Goal: Information Seeking & Learning: Learn about a topic

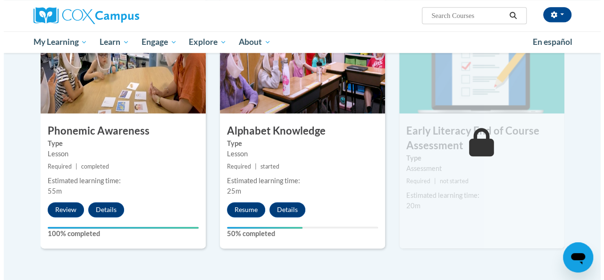
scroll to position [511, 0]
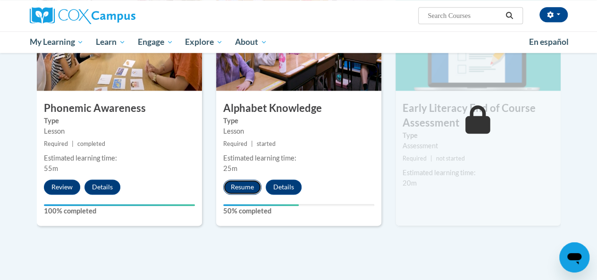
click at [243, 187] on button "Resume" at bounding box center [242, 186] width 38 height 15
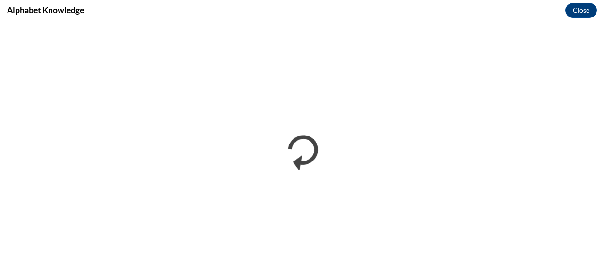
scroll to position [0, 0]
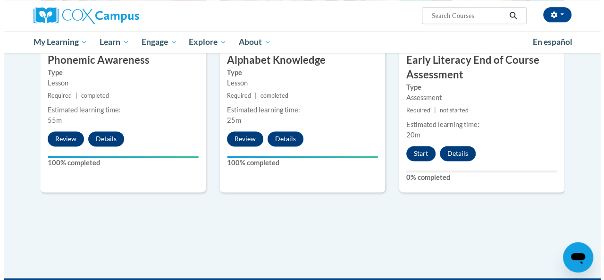
scroll to position [563, 0]
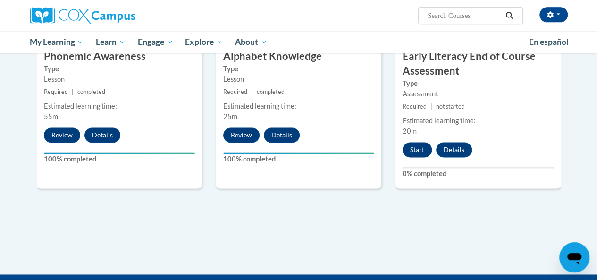
click at [418, 153] on button "Start" at bounding box center [417, 149] width 29 height 15
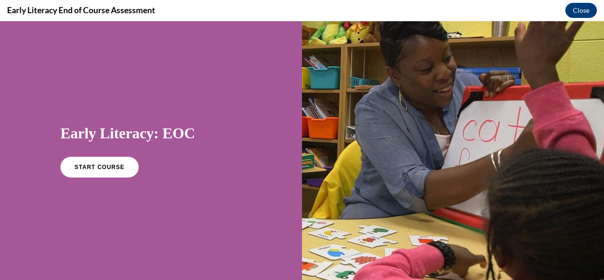
scroll to position [0, 0]
click at [109, 169] on span "START COURSE" at bounding box center [99, 167] width 52 height 7
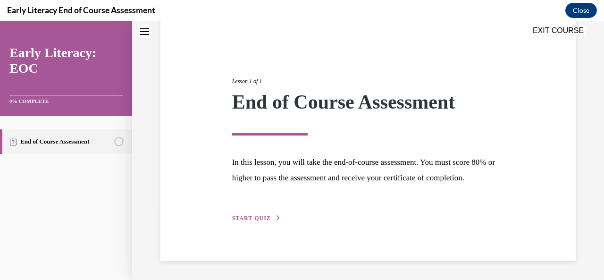
scroll to position [91, 0]
click at [260, 216] on span "START QUIZ" at bounding box center [251, 218] width 39 height 7
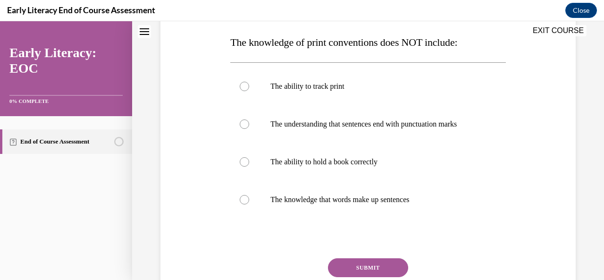
scroll to position [148, 0]
click at [421, 125] on p "The understanding that sentences end with punctuation marks" at bounding box center [377, 123] width 212 height 9
click at [378, 275] on button "SUBMIT" at bounding box center [368, 267] width 80 height 19
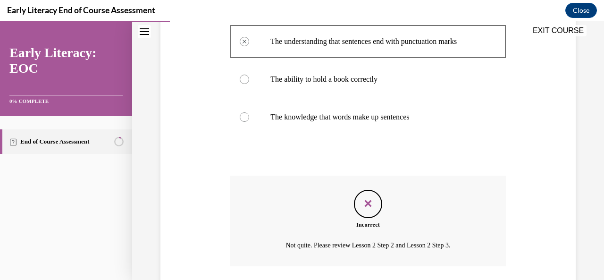
scroll to position [298, 0]
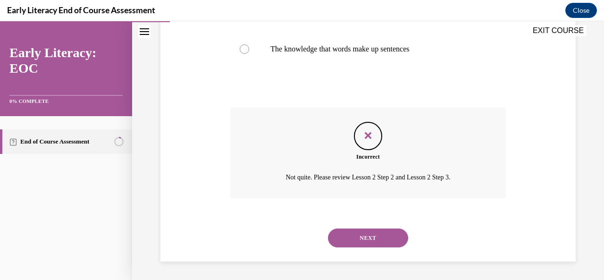
click at [387, 238] on button "NEXT" at bounding box center [368, 238] width 80 height 19
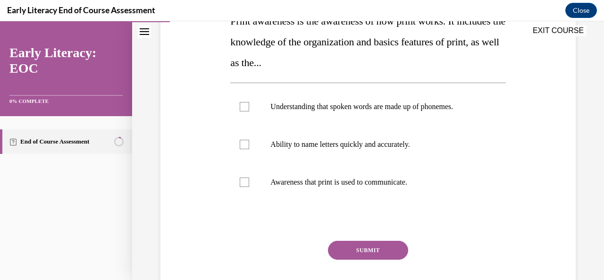
scroll to position [171, 0]
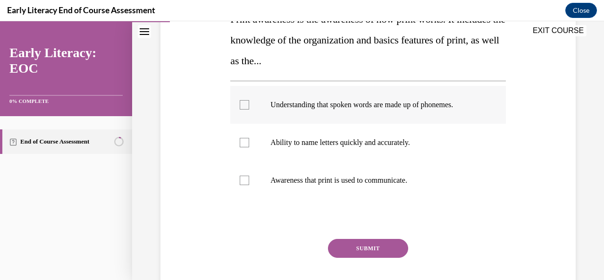
click at [249, 99] on div at bounding box center [367, 105] width 275 height 38
click at [248, 141] on div at bounding box center [244, 142] width 9 height 9
click at [249, 175] on div at bounding box center [367, 180] width 275 height 38
click at [379, 250] on button "SUBMIT" at bounding box center [368, 248] width 80 height 19
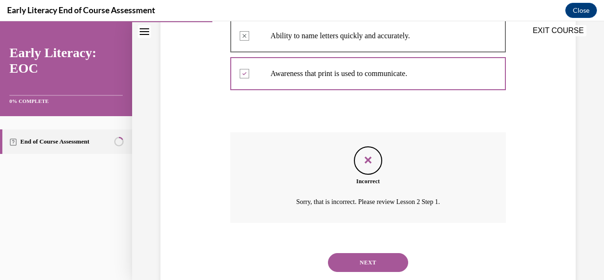
scroll to position [302, 0]
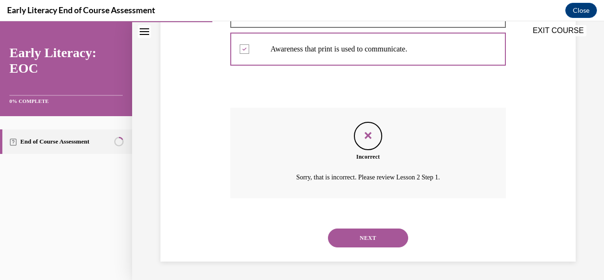
click at [397, 243] on button "NEXT" at bounding box center [368, 238] width 80 height 19
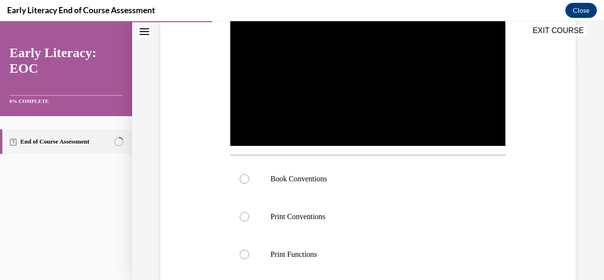
scroll to position [218, 0]
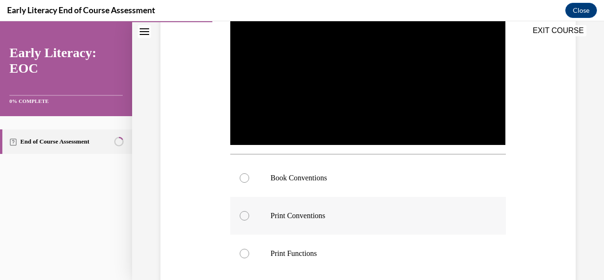
click at [240, 212] on div at bounding box center [244, 215] width 9 height 9
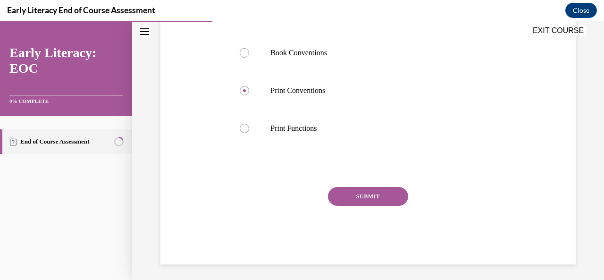
click at [371, 194] on button "SUBMIT" at bounding box center [368, 196] width 80 height 19
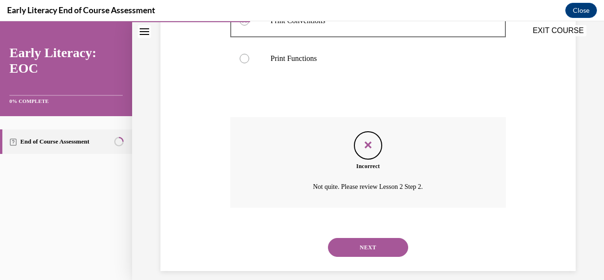
scroll to position [420, 0]
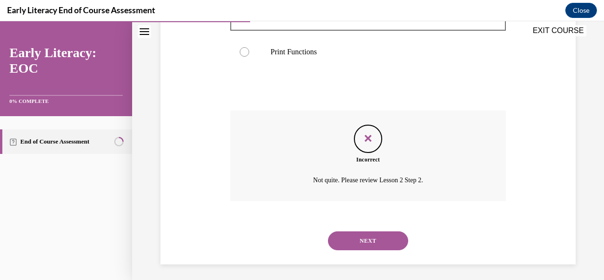
click at [382, 239] on button "NEXT" at bounding box center [368, 240] width 80 height 19
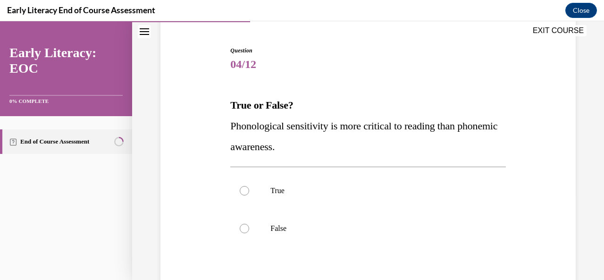
scroll to position [85, 0]
click at [382, 202] on div at bounding box center [367, 191] width 275 height 38
click at [241, 192] on div at bounding box center [244, 190] width 9 height 9
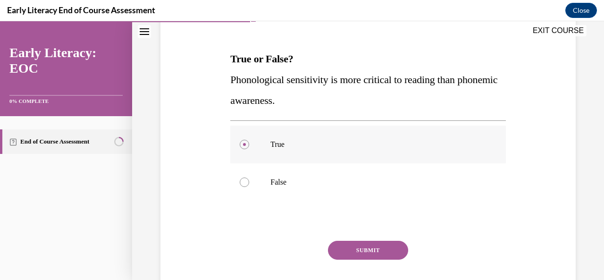
scroll to position [131, 0]
click at [366, 256] on button "SUBMIT" at bounding box center [368, 250] width 80 height 19
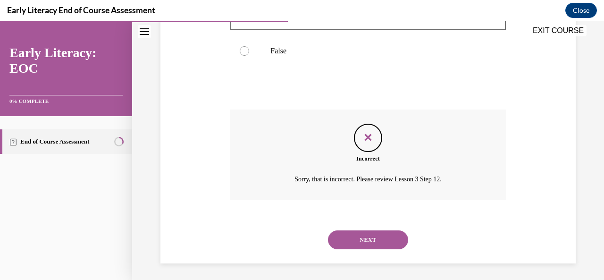
scroll to position [263, 0]
click at [369, 245] on button "NEXT" at bounding box center [368, 238] width 80 height 19
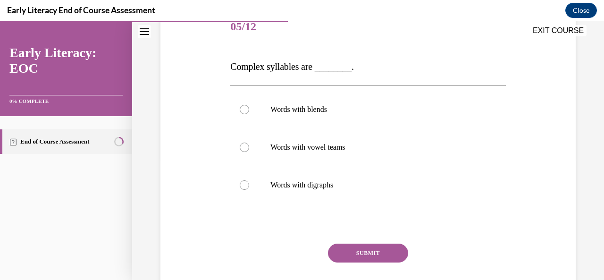
scroll to position [124, 0]
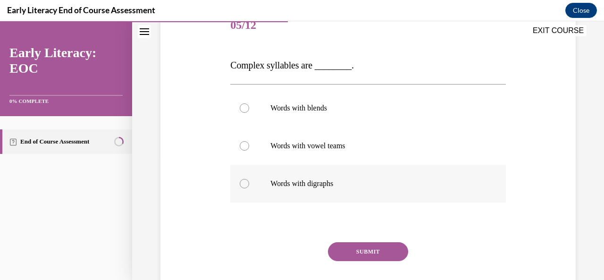
click at [247, 182] on div at bounding box center [244, 183] width 9 height 9
click at [241, 147] on div at bounding box center [244, 145] width 9 height 9
click at [252, 180] on div at bounding box center [367, 184] width 275 height 38
click at [244, 143] on div at bounding box center [244, 145] width 9 height 9
click at [246, 187] on div at bounding box center [367, 184] width 275 height 38
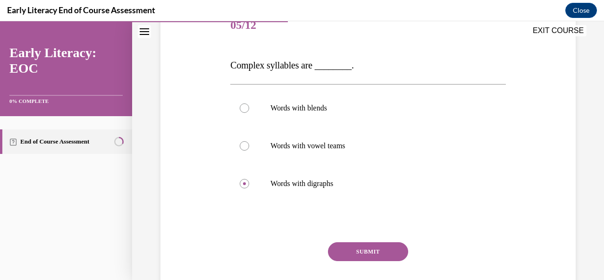
click at [381, 251] on button "SUBMIT" at bounding box center [368, 251] width 80 height 19
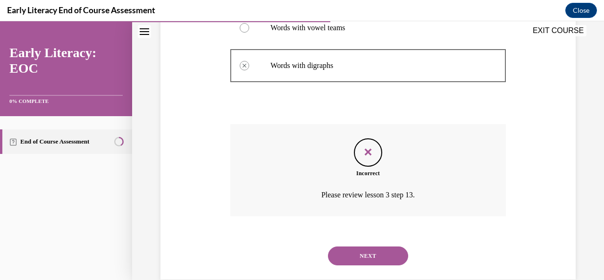
scroll to position [230, 0]
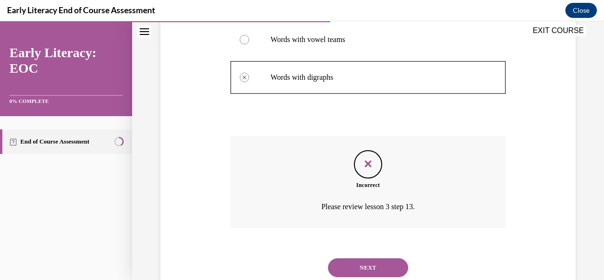
click at [382, 263] on button "NEXT" at bounding box center [368, 267] width 80 height 19
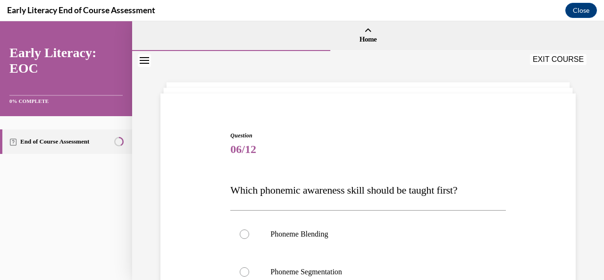
click at [565, 51] on div "EXIT COURSE" at bounding box center [363, 60] width 463 height 21
click at [545, 60] on button "EXIT COURSE" at bounding box center [558, 59] width 57 height 11
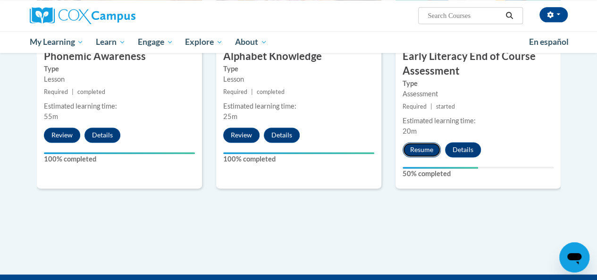
click at [413, 151] on button "Resume" at bounding box center [422, 149] width 38 height 15
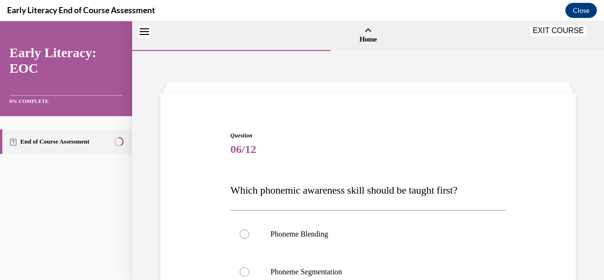
scroll to position [29, 0]
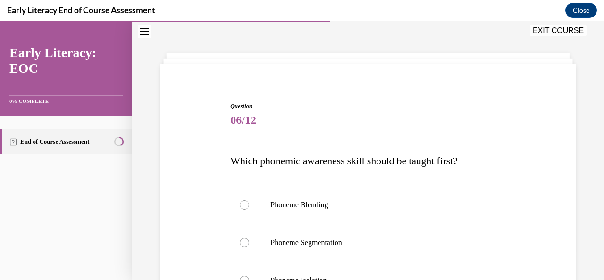
click at [130, 146] on link "End of Course Assessment" at bounding box center [66, 141] width 132 height 25
click at [586, 12] on button "Close" at bounding box center [582, 10] width 32 height 15
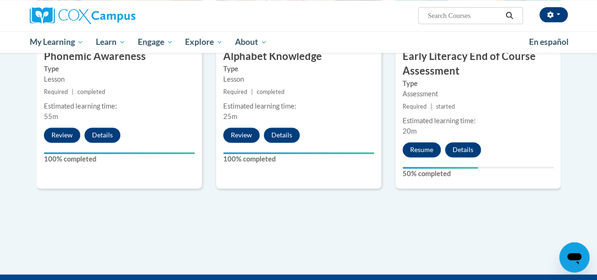
click at [543, 18] on button "button" at bounding box center [554, 14] width 28 height 15
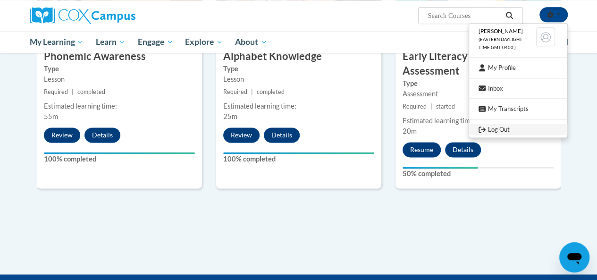
click at [507, 129] on link "Log Out" at bounding box center [518, 130] width 98 height 12
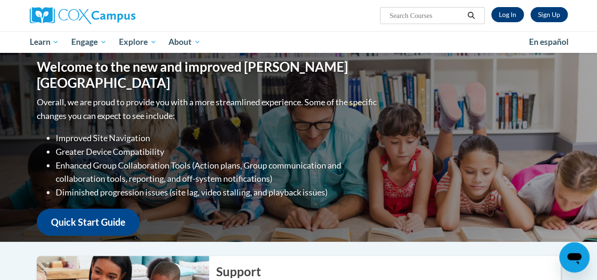
click at [509, 11] on link "Log In" at bounding box center [508, 14] width 33 height 15
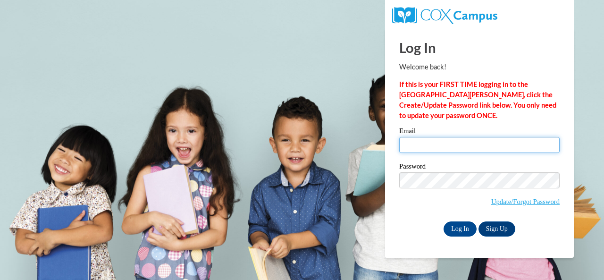
click at [441, 147] on input "Email" at bounding box center [479, 145] width 161 height 16
type input "[EMAIL_ADDRESS][DOMAIN_NAME]"
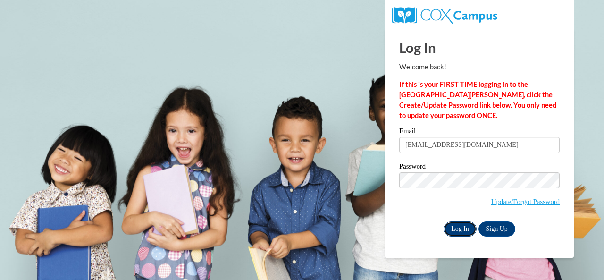
click at [457, 229] on input "Log In" at bounding box center [460, 228] width 33 height 15
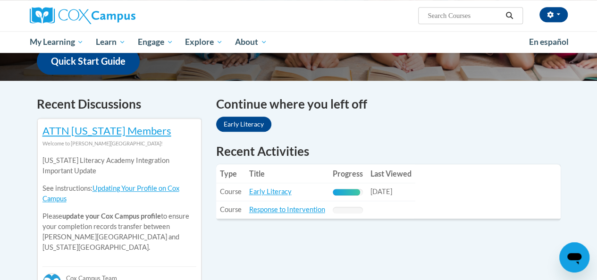
scroll to position [254, 0]
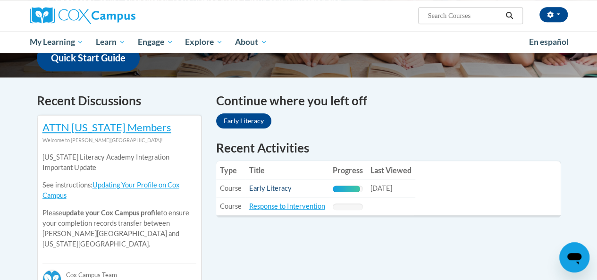
click at [254, 188] on link "Early Literacy" at bounding box center [270, 188] width 42 height 8
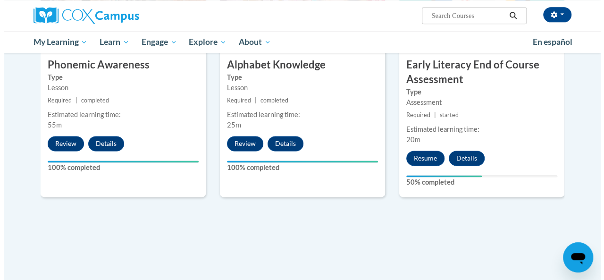
scroll to position [558, 0]
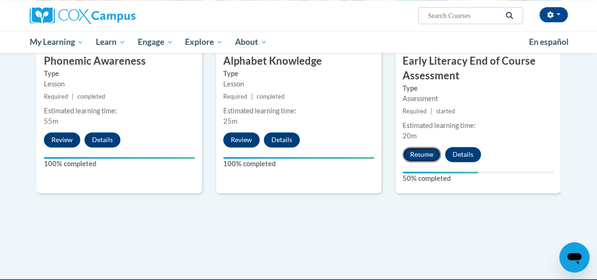
click at [425, 153] on button "Resume" at bounding box center [422, 154] width 38 height 15
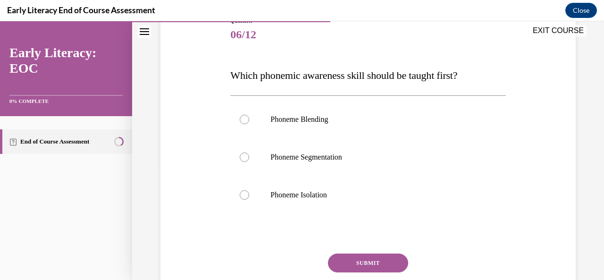
scroll to position [125, 0]
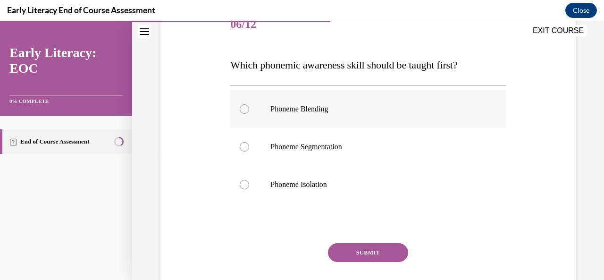
click at [253, 110] on div at bounding box center [367, 109] width 275 height 38
click at [375, 258] on button "SUBMIT" at bounding box center [368, 252] width 80 height 19
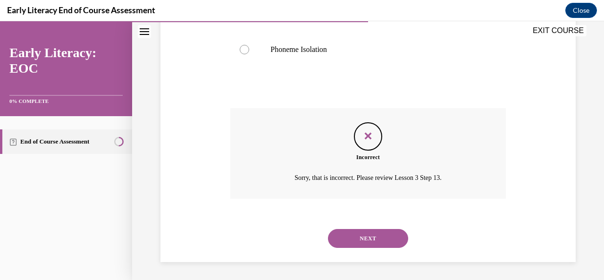
scroll to position [261, 0]
click at [362, 237] on button "NEXT" at bounding box center [368, 238] width 80 height 19
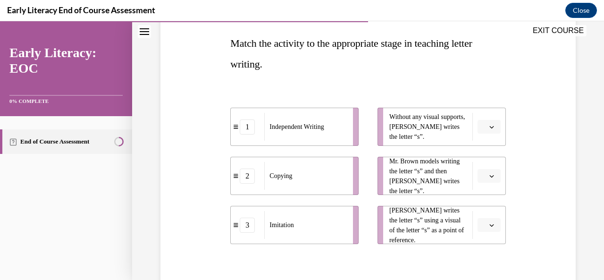
scroll to position [150, 0]
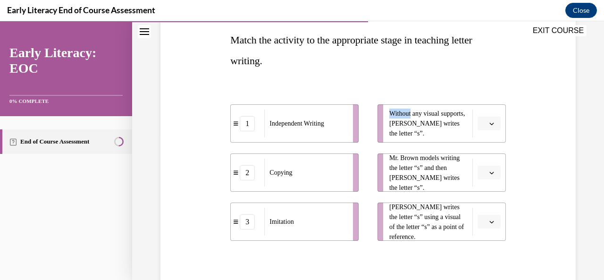
click at [441, 68] on p "Match the activity to the appropriate stage in teaching letter writing." at bounding box center [367, 51] width 275 height 42
click at [490, 123] on icon "button" at bounding box center [492, 123] width 5 height 5
click at [479, 165] on span "1" at bounding box center [479, 163] width 3 height 8
click at [484, 175] on span "Please select an option" at bounding box center [485, 172] width 3 height 9
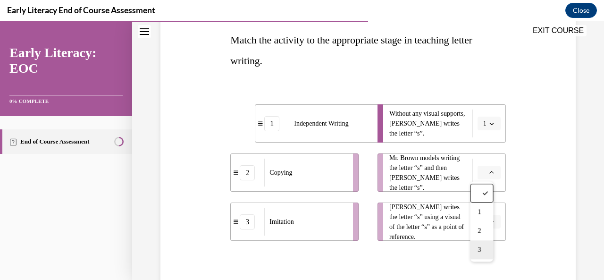
click at [473, 250] on div "3" at bounding box center [481, 249] width 23 height 19
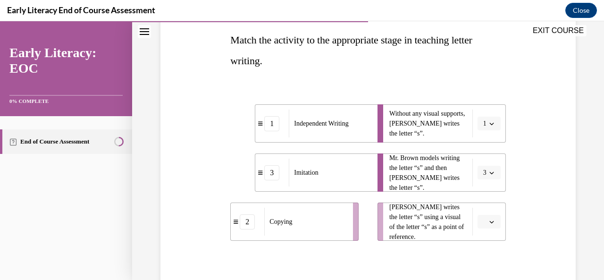
click at [484, 221] on span "Please select an option" at bounding box center [485, 221] width 3 height 9
click at [481, 178] on span "2" at bounding box center [479, 182] width 3 height 8
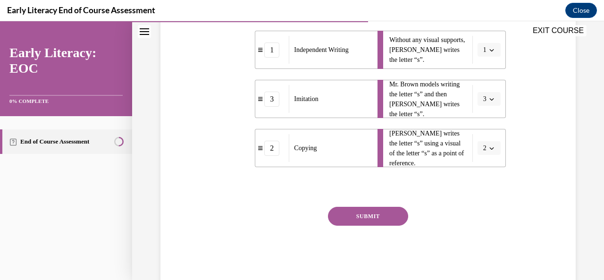
click at [381, 215] on button "SUBMIT" at bounding box center [368, 216] width 80 height 19
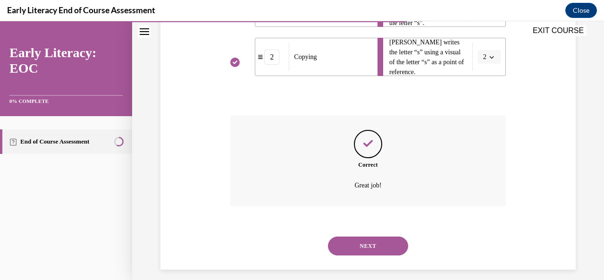
scroll to position [323, 0]
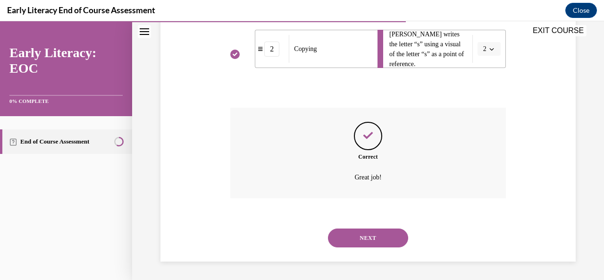
click at [382, 237] on button "NEXT" at bounding box center [368, 238] width 80 height 19
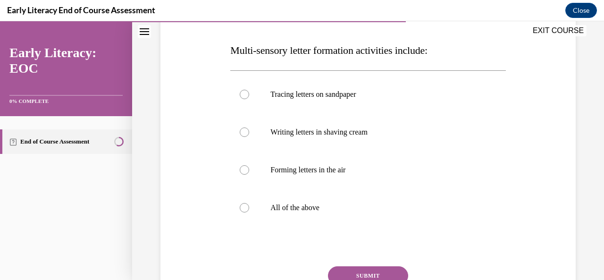
scroll to position [144, 0]
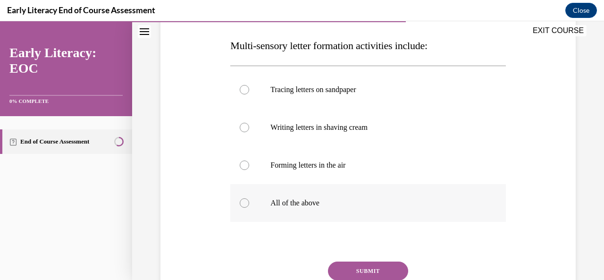
click at [246, 203] on div at bounding box center [244, 202] width 9 height 9
click at [377, 270] on button "SUBMIT" at bounding box center [368, 271] width 80 height 19
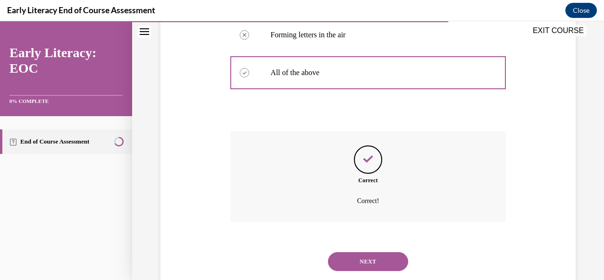
scroll to position [277, 0]
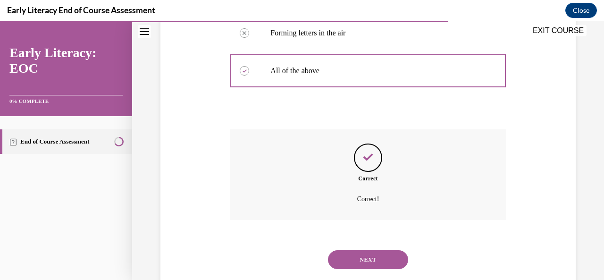
click at [373, 226] on div "Correct Correct!" at bounding box center [367, 181] width 275 height 105
click at [367, 260] on button "NEXT" at bounding box center [368, 259] width 80 height 19
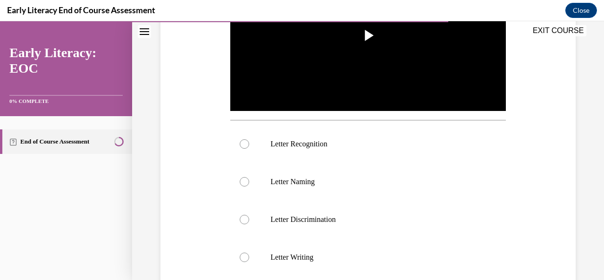
scroll to position [243, 0]
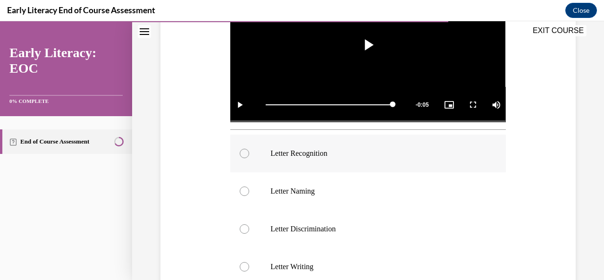
click at [240, 153] on div at bounding box center [244, 153] width 9 height 9
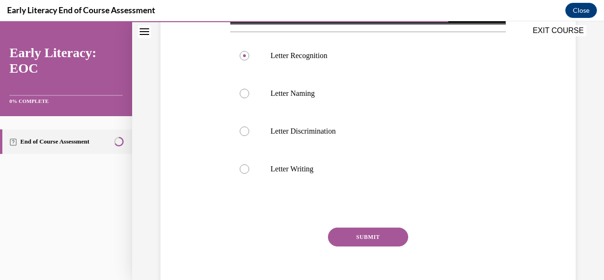
click at [395, 239] on button "SUBMIT" at bounding box center [368, 237] width 80 height 19
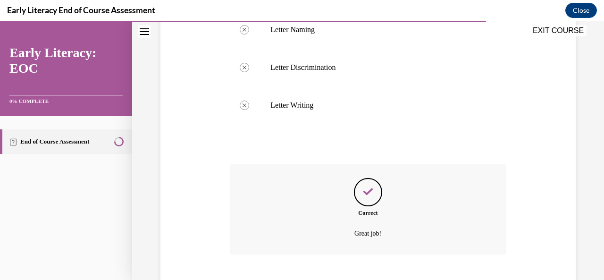
scroll to position [458, 0]
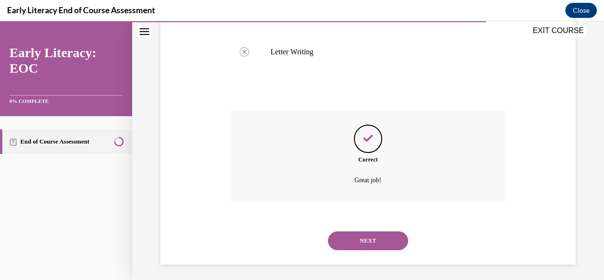
click at [382, 239] on button "NEXT" at bounding box center [368, 240] width 80 height 19
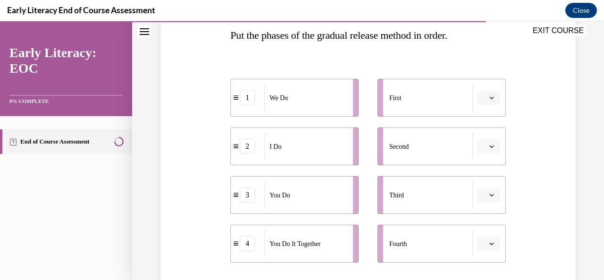
scroll to position [156, 0]
click at [490, 97] on icon "button" at bounding box center [492, 96] width 5 height 5
click at [480, 155] on span "2" at bounding box center [479, 156] width 3 height 8
click at [490, 194] on icon "button" at bounding box center [492, 194] width 5 height 5
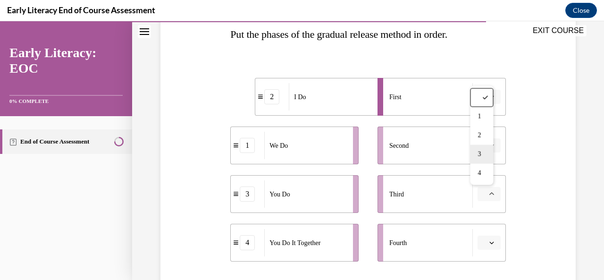
click at [486, 157] on div "3" at bounding box center [481, 154] width 23 height 19
click at [490, 144] on icon "button" at bounding box center [492, 145] width 5 height 5
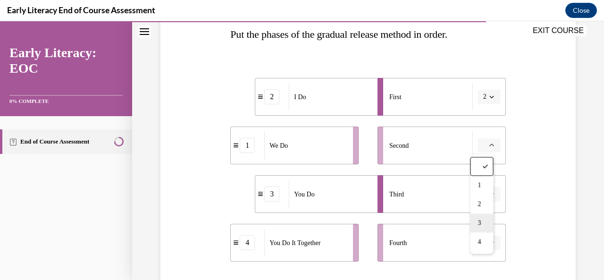
click at [483, 216] on div "3" at bounding box center [481, 222] width 23 height 19
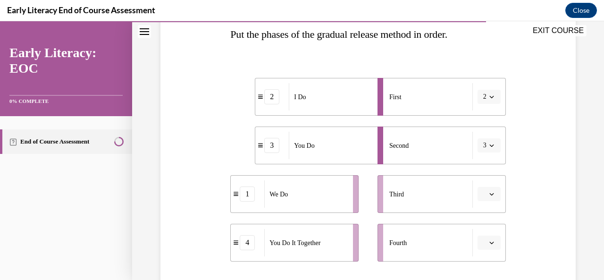
click at [484, 198] on button "button" at bounding box center [489, 194] width 23 height 14
click at [480, 135] on span "2" at bounding box center [479, 136] width 3 height 8
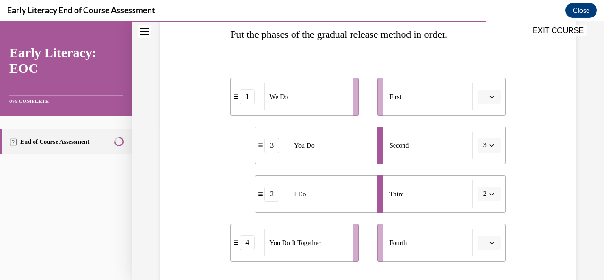
click at [490, 97] on icon "button" at bounding box center [492, 96] width 5 height 5
click at [480, 136] on span "1" at bounding box center [479, 137] width 3 height 8
click at [490, 97] on icon "button" at bounding box center [492, 96] width 5 height 5
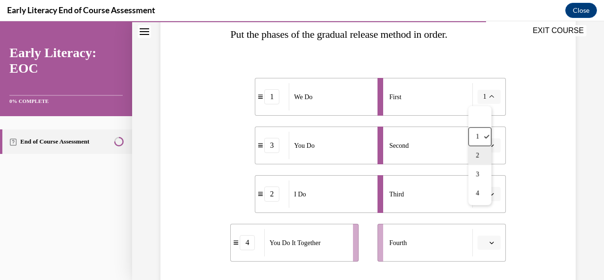
click at [478, 155] on span "2" at bounding box center [477, 156] width 3 height 8
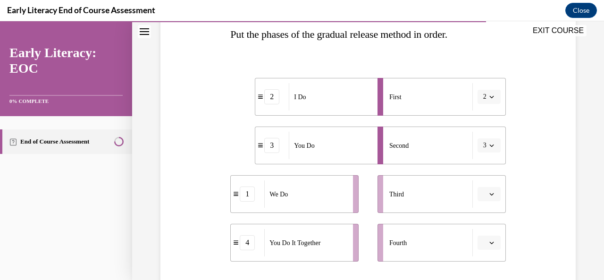
click at [490, 145] on icon "button" at bounding box center [492, 145] width 5 height 5
click at [484, 187] on div "1" at bounding box center [479, 185] width 23 height 19
click at [490, 195] on icon "button" at bounding box center [492, 194] width 5 height 5
click at [477, 173] on div "4" at bounding box center [481, 173] width 23 height 19
click at [490, 243] on icon "button" at bounding box center [492, 242] width 5 height 5
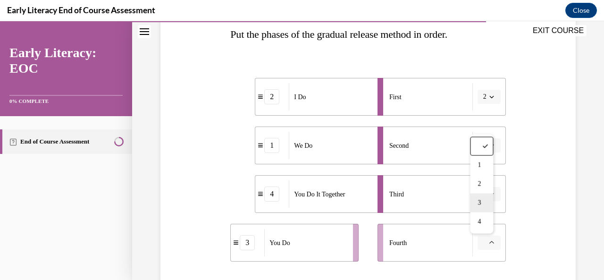
click at [481, 206] on span "3" at bounding box center [479, 203] width 3 height 8
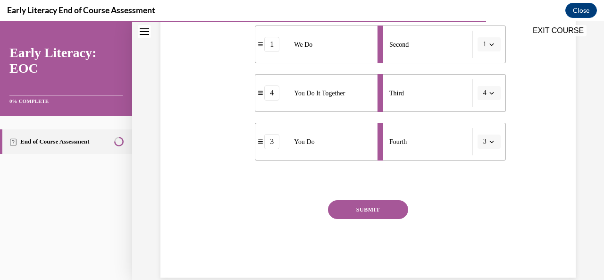
click at [383, 201] on button "SUBMIT" at bounding box center [368, 209] width 80 height 19
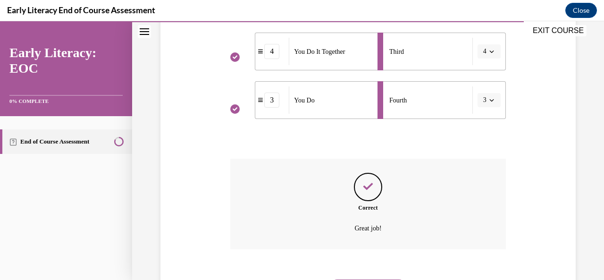
scroll to position [349, 0]
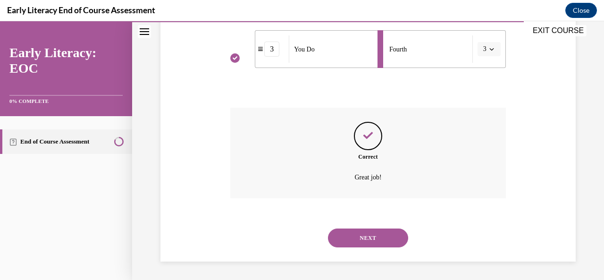
click at [384, 244] on button "NEXT" at bounding box center [368, 238] width 80 height 19
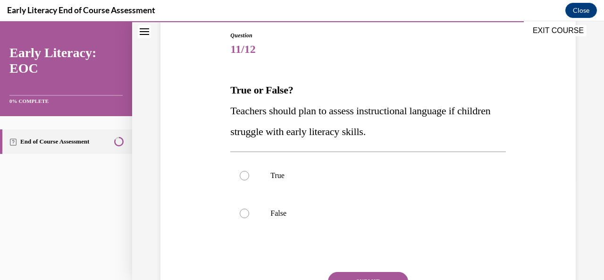
scroll to position [107, 0]
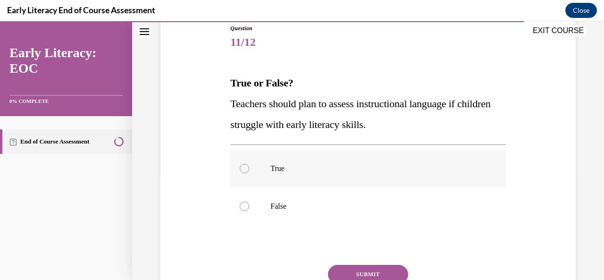
click at [248, 167] on div at bounding box center [367, 169] width 275 height 38
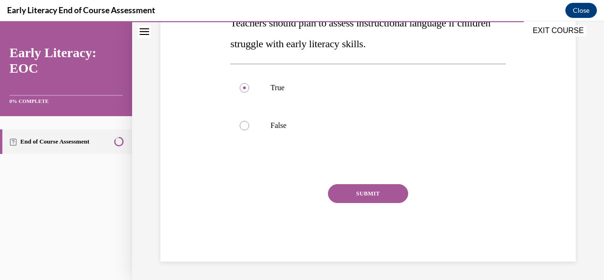
click at [373, 191] on button "SUBMIT" at bounding box center [368, 193] width 80 height 19
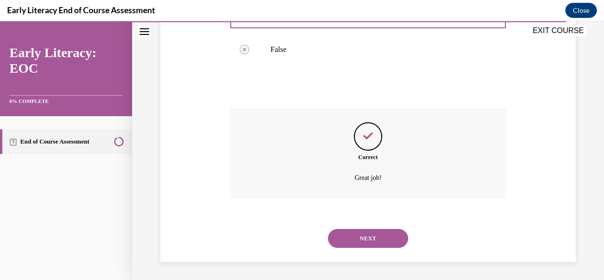
scroll to position [264, 0]
click at [386, 245] on button "NEXT" at bounding box center [368, 238] width 80 height 19
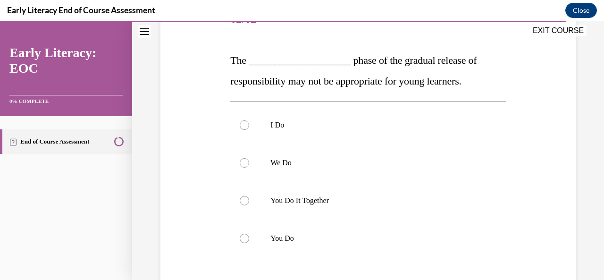
scroll to position [132, 0]
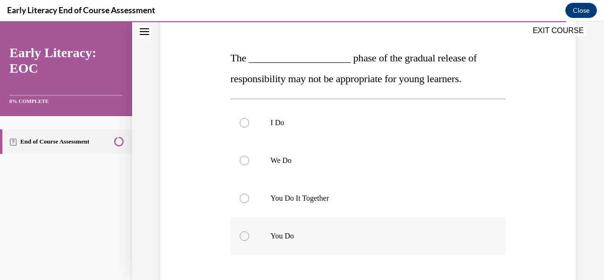
click at [245, 233] on div at bounding box center [244, 235] width 9 height 9
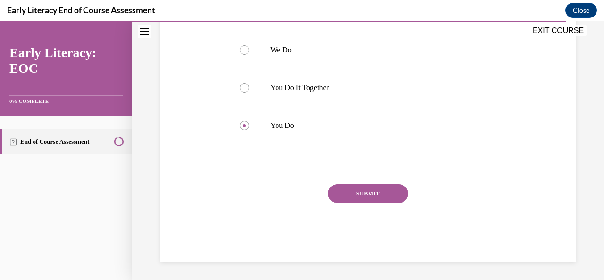
click at [382, 191] on button "SUBMIT" at bounding box center [368, 193] width 80 height 19
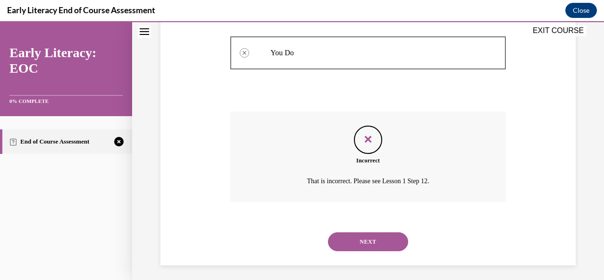
scroll to position [319, 0]
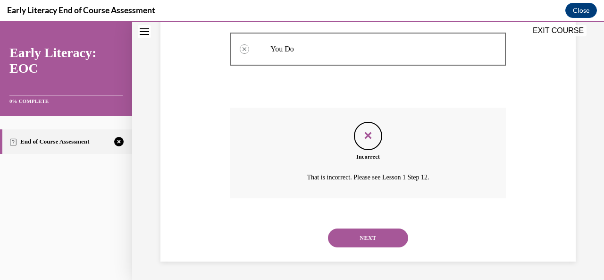
click at [377, 238] on button "NEXT" at bounding box center [368, 238] width 80 height 19
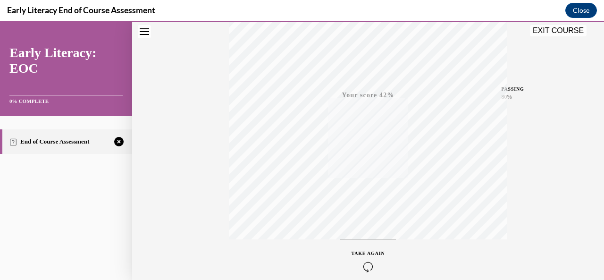
click at [356, 260] on div "TAKE AGAIN" at bounding box center [369, 261] width 34 height 22
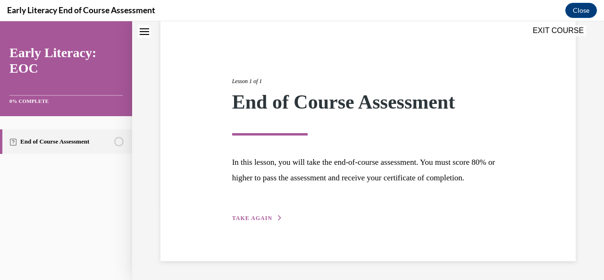
click at [256, 220] on span "TAKE AGAIN" at bounding box center [252, 218] width 40 height 7
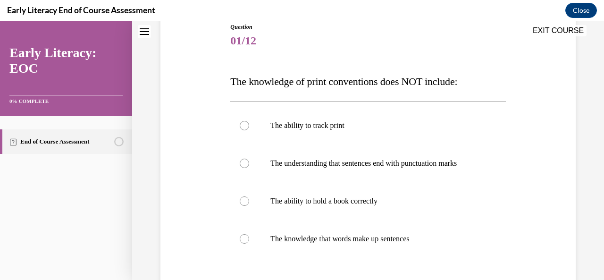
scroll to position [131, 0]
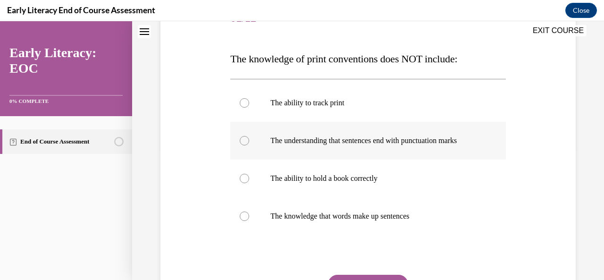
click at [252, 136] on div at bounding box center [367, 141] width 275 height 38
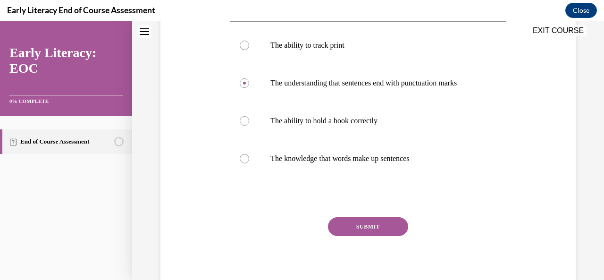
click at [377, 232] on button "SUBMIT" at bounding box center [368, 226] width 80 height 19
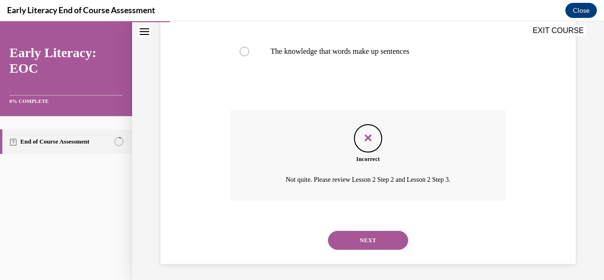
scroll to position [298, 0]
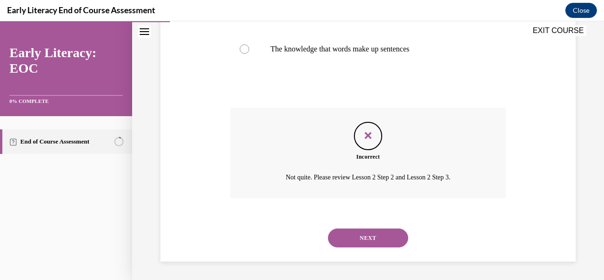
click at [374, 244] on button "NEXT" at bounding box center [368, 238] width 80 height 19
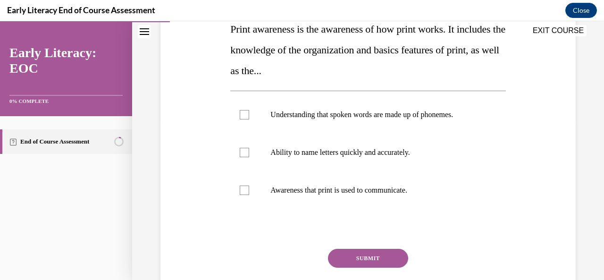
scroll to position [167, 0]
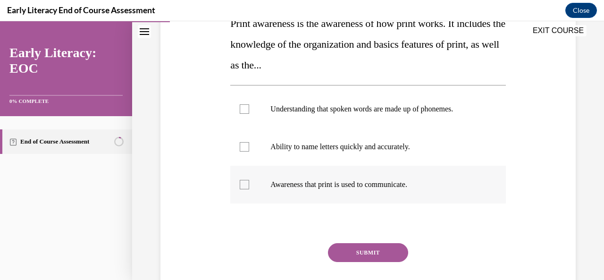
click at [243, 184] on div at bounding box center [244, 184] width 9 height 9
click at [379, 255] on button "SUBMIT" at bounding box center [368, 252] width 80 height 19
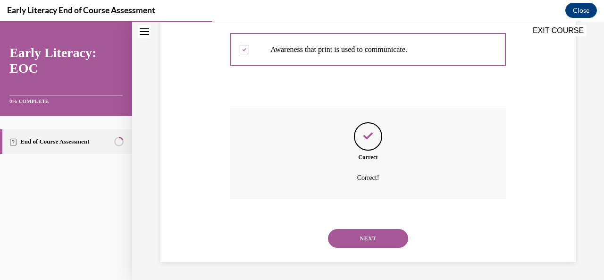
scroll to position [302, 0]
click at [379, 243] on button "NEXT" at bounding box center [368, 238] width 80 height 19
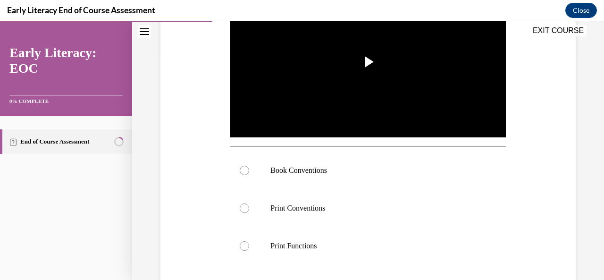
scroll to position [229, 0]
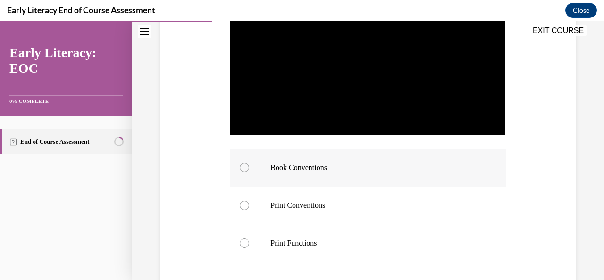
click at [252, 161] on div at bounding box center [367, 168] width 275 height 38
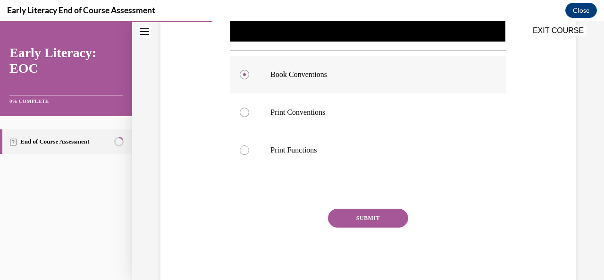
scroll to position [325, 0]
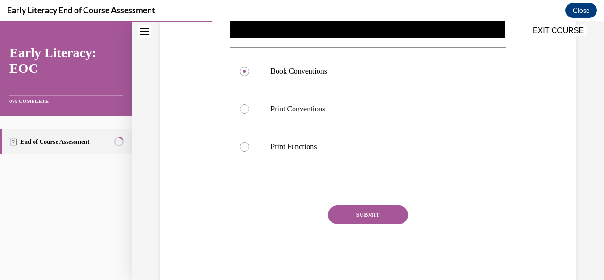
click at [367, 214] on button "SUBMIT" at bounding box center [368, 214] width 80 height 19
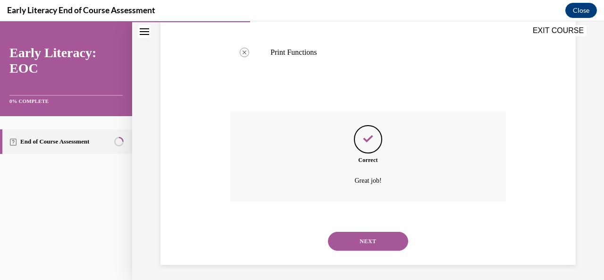
scroll to position [420, 0]
click at [369, 239] on button "NEXT" at bounding box center [368, 240] width 80 height 19
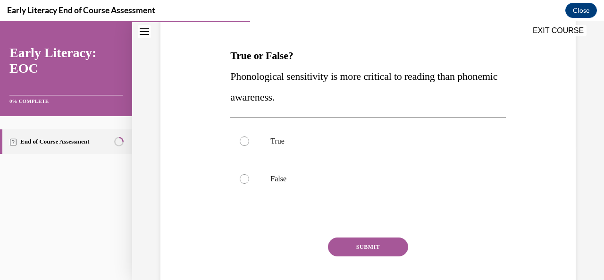
scroll to position [136, 0]
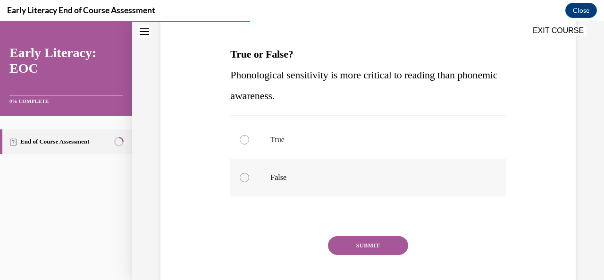
click at [240, 175] on div at bounding box center [244, 177] width 9 height 9
click at [370, 246] on button "SUBMIT" at bounding box center [368, 245] width 80 height 19
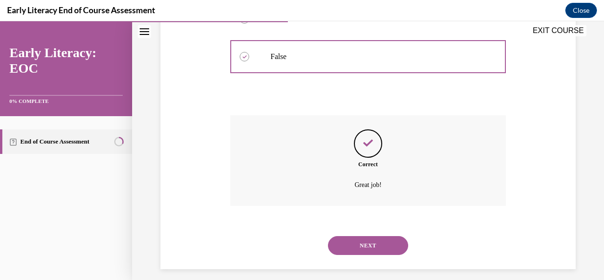
scroll to position [264, 0]
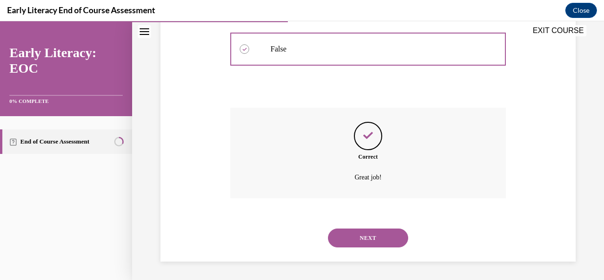
click at [364, 243] on button "NEXT" at bounding box center [368, 238] width 80 height 19
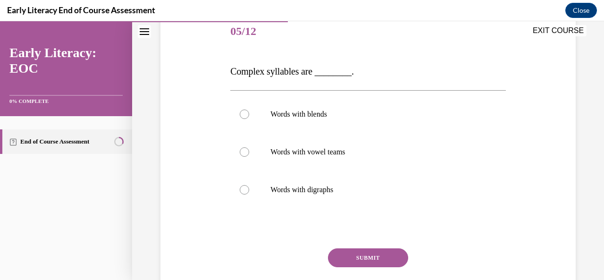
scroll to position [119, 0]
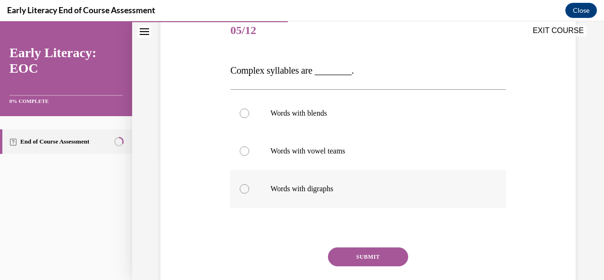
click at [247, 193] on div at bounding box center [367, 189] width 275 height 38
click at [382, 255] on button "SUBMIT" at bounding box center [368, 256] width 80 height 19
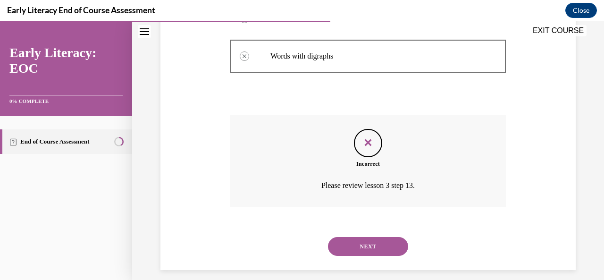
scroll to position [260, 0]
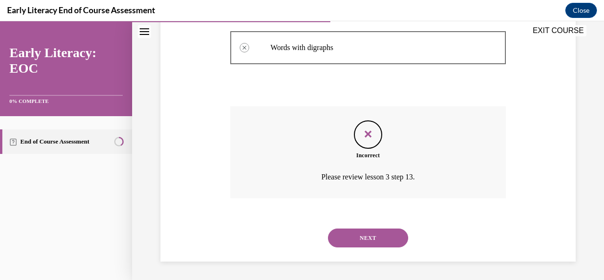
click at [374, 238] on button "NEXT" at bounding box center [368, 238] width 80 height 19
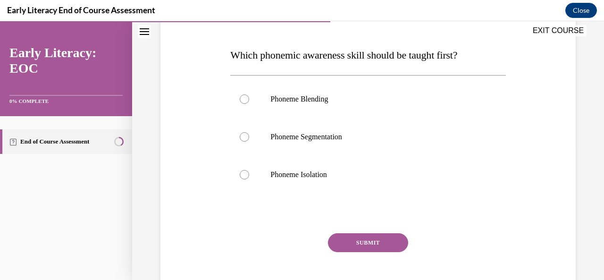
scroll to position [141, 0]
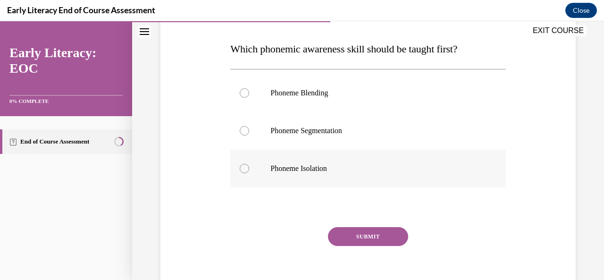
click at [242, 166] on div at bounding box center [244, 168] width 9 height 9
click at [386, 233] on button "SUBMIT" at bounding box center [368, 236] width 80 height 19
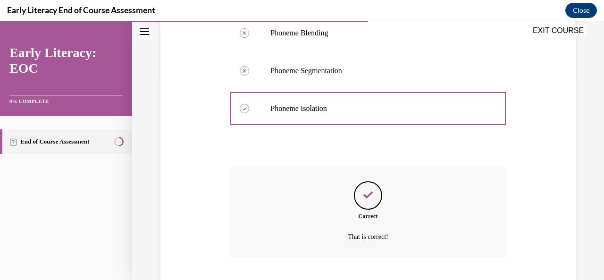
scroll to position [261, 0]
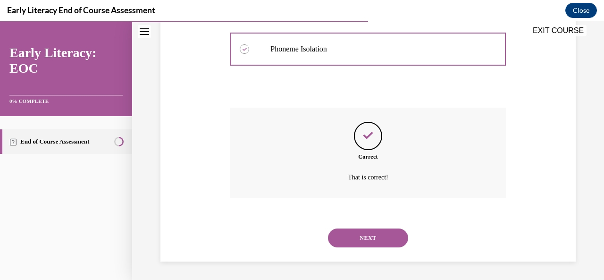
click at [375, 237] on button "NEXT" at bounding box center [368, 238] width 80 height 19
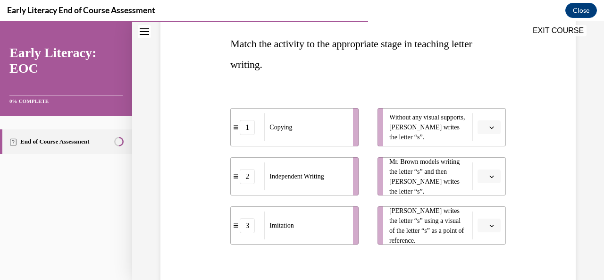
scroll to position [166, 0]
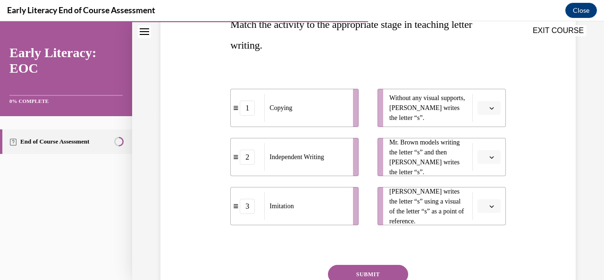
click at [490, 108] on icon "button" at bounding box center [492, 108] width 4 height 2
click at [485, 167] on div "2" at bounding box center [481, 166] width 23 height 19
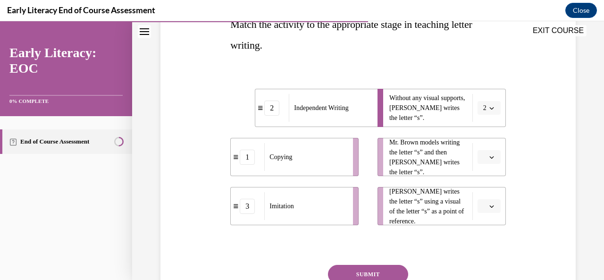
click at [490, 157] on icon "button" at bounding box center [492, 157] width 5 height 5
click at [485, 199] on div "1" at bounding box center [481, 196] width 23 height 19
click at [490, 206] on icon "button" at bounding box center [492, 206] width 5 height 5
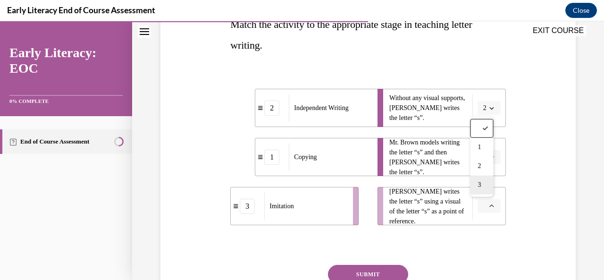
click at [483, 184] on div "3" at bounding box center [481, 185] width 23 height 19
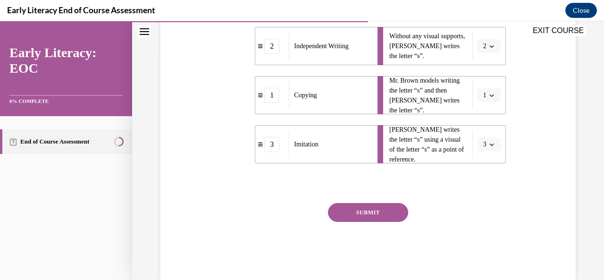
click at [389, 211] on button "SUBMIT" at bounding box center [368, 212] width 80 height 19
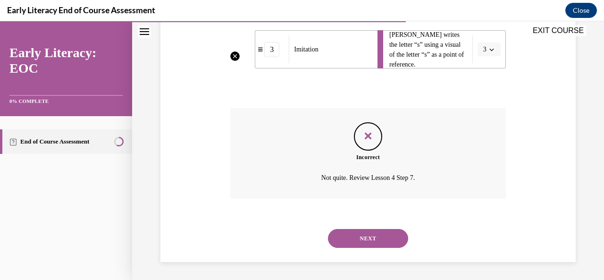
scroll to position [323, 0]
click at [389, 242] on button "NEXT" at bounding box center [368, 238] width 80 height 19
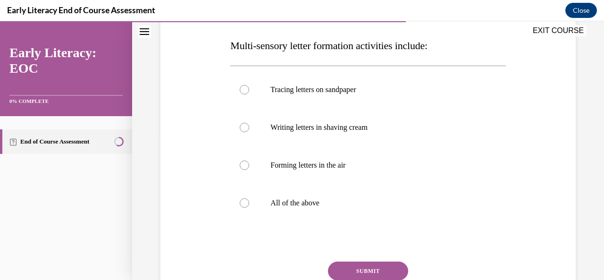
scroll to position [145, 0]
click at [232, 211] on div at bounding box center [367, 203] width 275 height 38
click at [364, 271] on button "SUBMIT" at bounding box center [368, 270] width 80 height 19
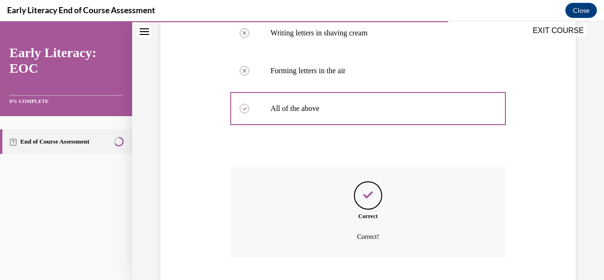
scroll to position [298, 0]
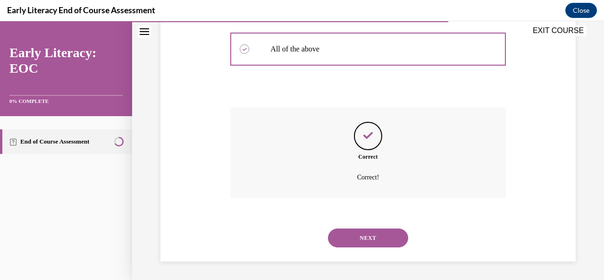
click at [391, 238] on button "NEXT" at bounding box center [368, 238] width 80 height 19
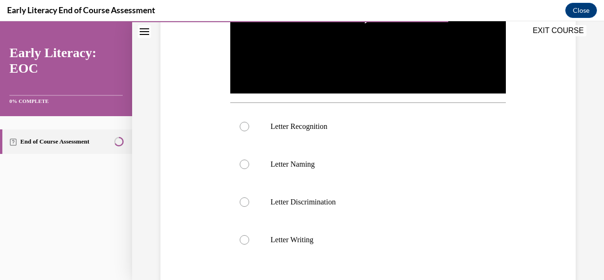
scroll to position [269, 0]
click at [236, 122] on div at bounding box center [367, 127] width 275 height 38
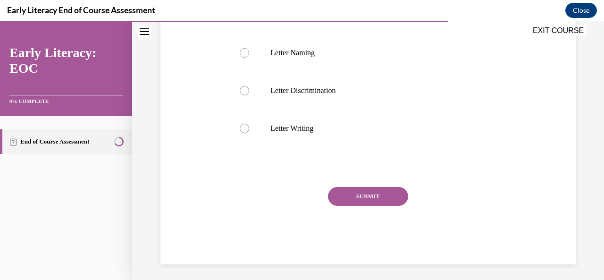
click at [380, 188] on button "SUBMIT" at bounding box center [368, 196] width 80 height 19
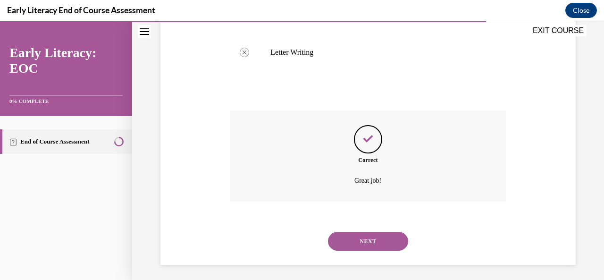
scroll to position [458, 0]
click at [384, 239] on button "NEXT" at bounding box center [368, 240] width 80 height 19
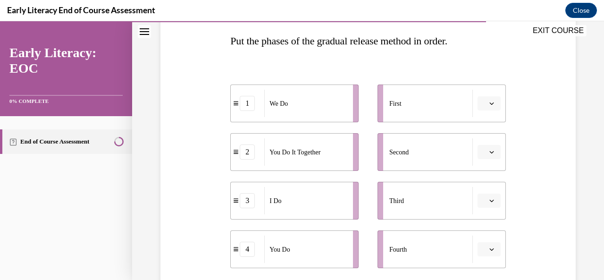
scroll to position [158, 0]
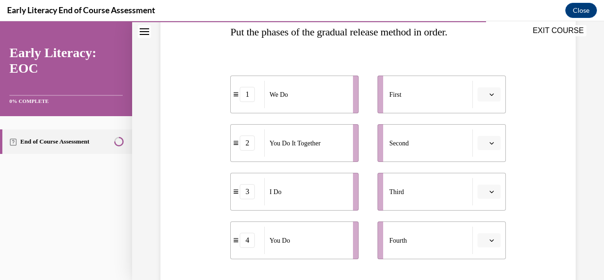
click at [489, 95] on span "button" at bounding box center [492, 94] width 7 height 7
click at [483, 171] on div "3" at bounding box center [481, 171] width 23 height 19
click at [490, 142] on icon "button" at bounding box center [492, 143] width 4 height 2
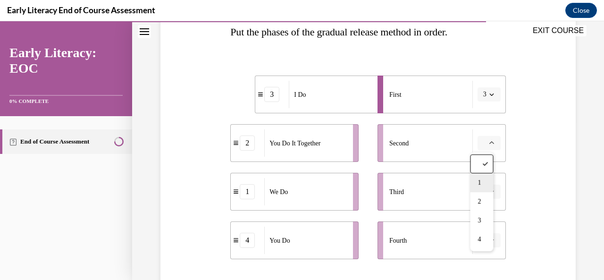
click at [480, 184] on span "1" at bounding box center [479, 183] width 3 height 8
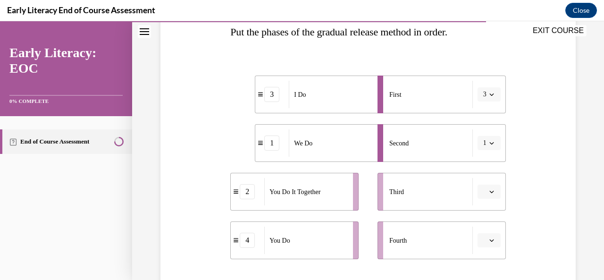
click at [484, 195] on span "Please select an option" at bounding box center [485, 191] width 3 height 9
click at [480, 133] on span "2" at bounding box center [479, 133] width 3 height 8
click at [490, 240] on icon "button" at bounding box center [492, 240] width 5 height 5
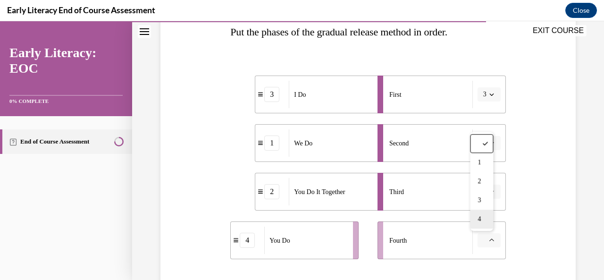
click at [483, 221] on div "4" at bounding box center [481, 219] width 23 height 19
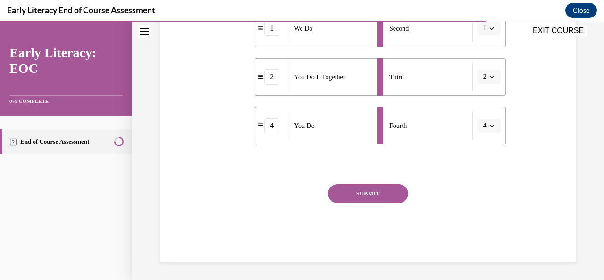
click at [384, 199] on button "SUBMIT" at bounding box center [368, 193] width 80 height 19
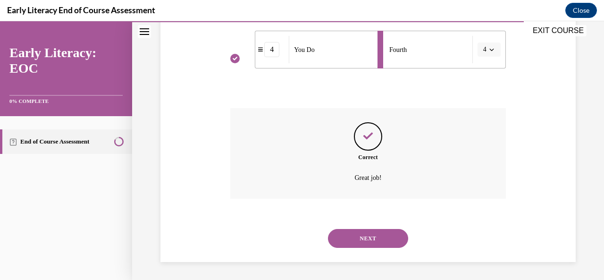
scroll to position [349, 0]
click at [384, 245] on button "NEXT" at bounding box center [368, 238] width 80 height 19
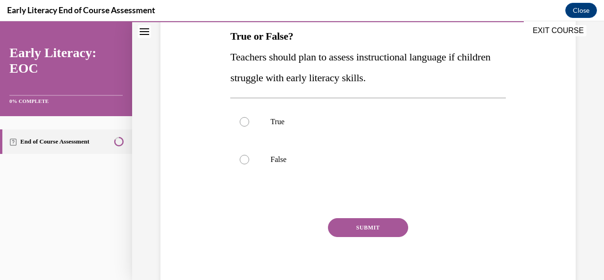
scroll to position [153, 0]
click at [255, 117] on div at bounding box center [367, 122] width 275 height 38
click at [371, 223] on button "SUBMIT" at bounding box center [368, 228] width 80 height 19
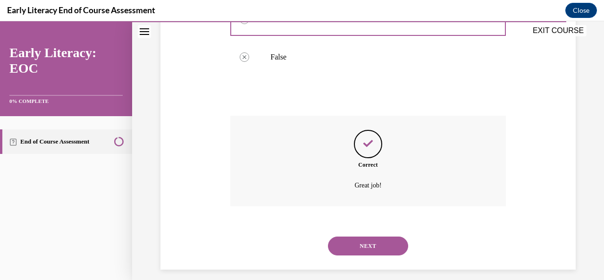
scroll to position [264, 0]
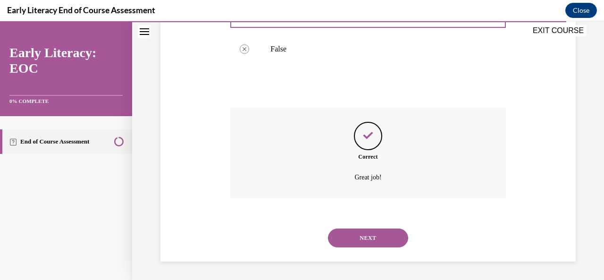
click at [386, 238] on button "NEXT" at bounding box center [368, 238] width 80 height 19
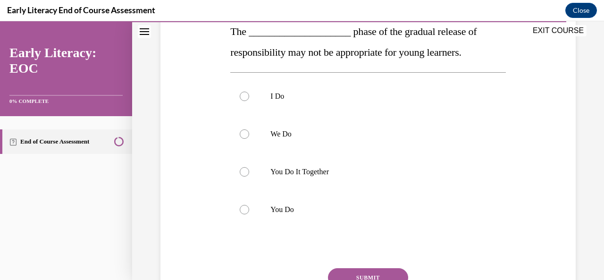
scroll to position [162, 0]
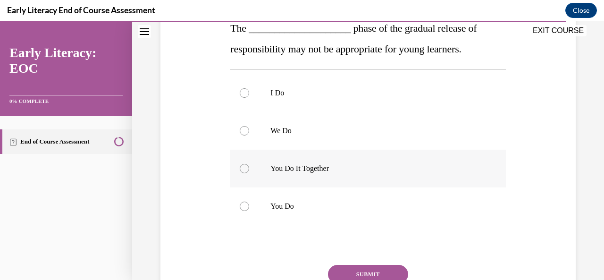
click at [240, 161] on div at bounding box center [367, 169] width 275 height 38
click at [253, 205] on div at bounding box center [367, 206] width 275 height 38
click at [367, 272] on button "SUBMIT" at bounding box center [368, 274] width 80 height 19
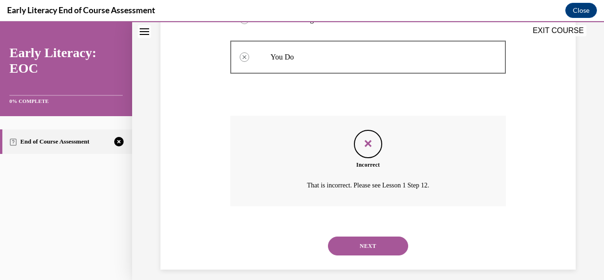
scroll to position [319, 0]
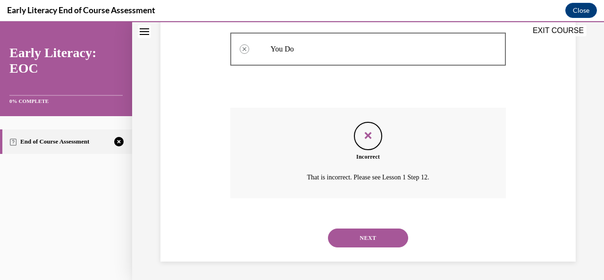
click at [377, 236] on button "NEXT" at bounding box center [368, 238] width 80 height 19
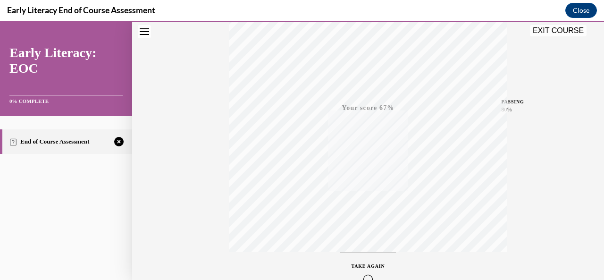
scroll to position [225, 0]
